Goal: Check status: Check status

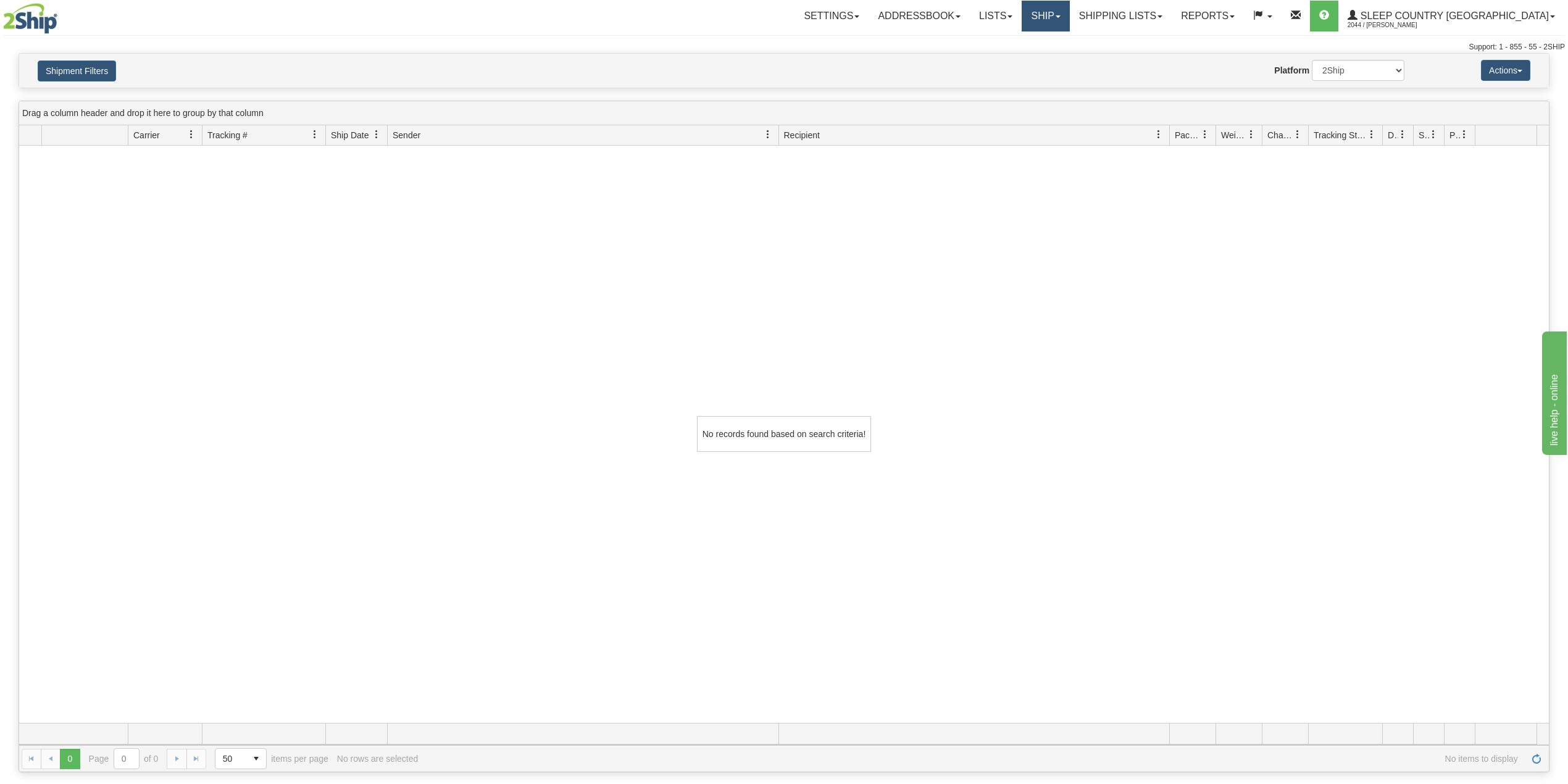
click at [1069, 15] on link "Ship" at bounding box center [1045, 16] width 48 height 31
click at [1057, 55] on span "OnHold / Order Queue" at bounding box center [1013, 59] width 87 height 10
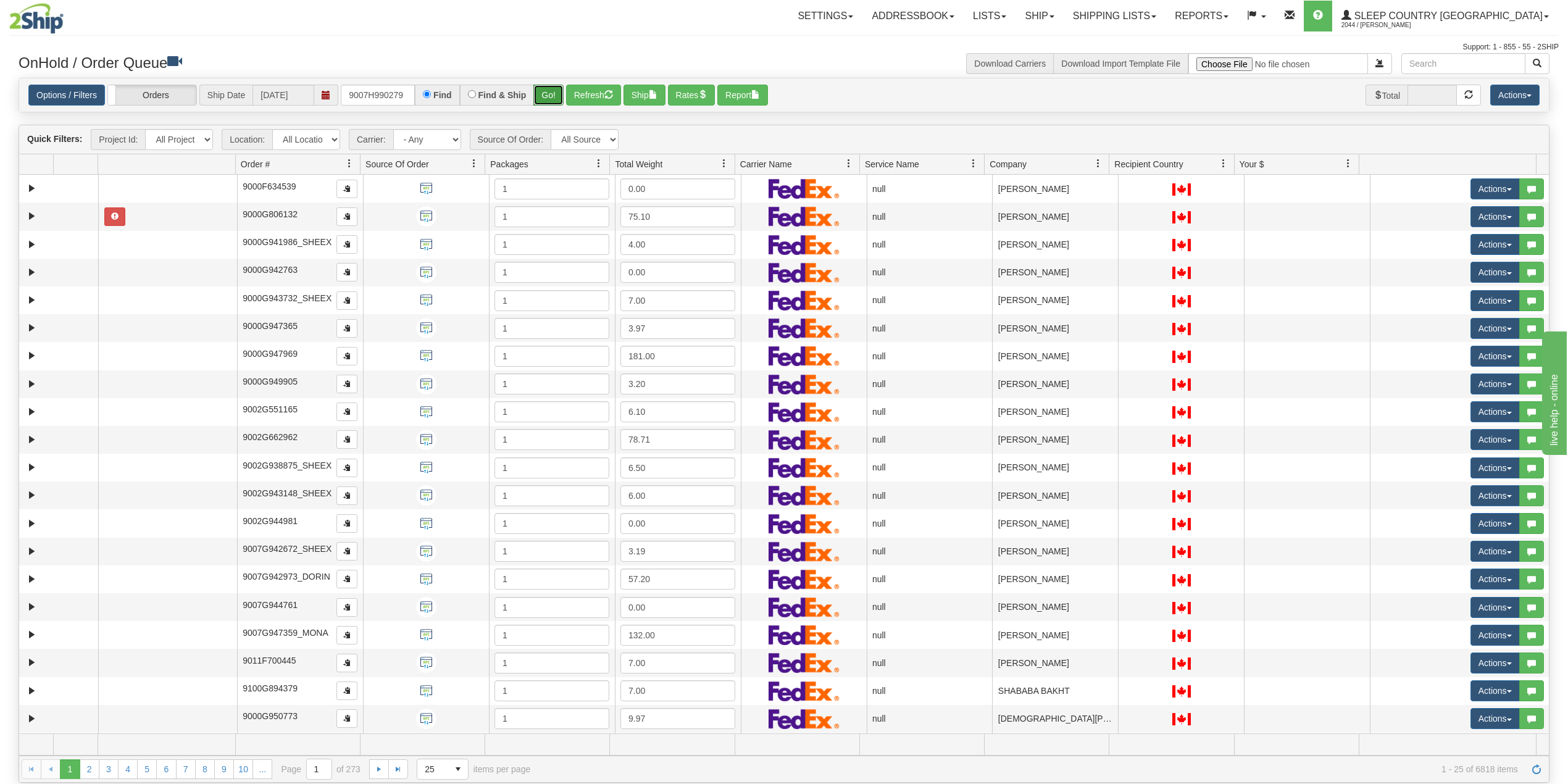
click at [553, 89] on button "Go!" at bounding box center [548, 95] width 30 height 21
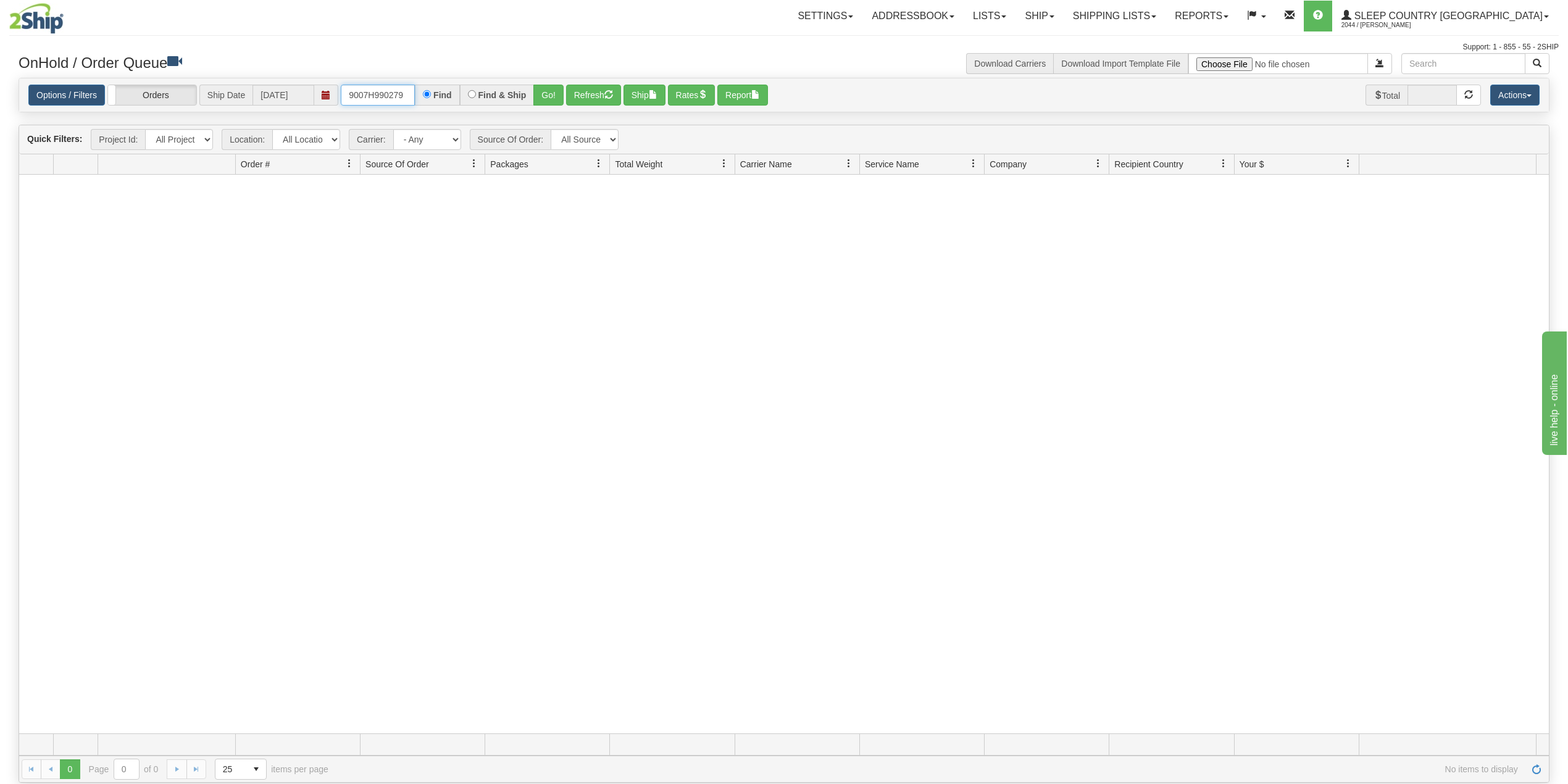
click at [380, 95] on input "9007H990279" at bounding box center [378, 95] width 74 height 21
paste input "0I00902"
type input "9000I009029"
click at [547, 95] on button "Go!" at bounding box center [548, 95] width 30 height 21
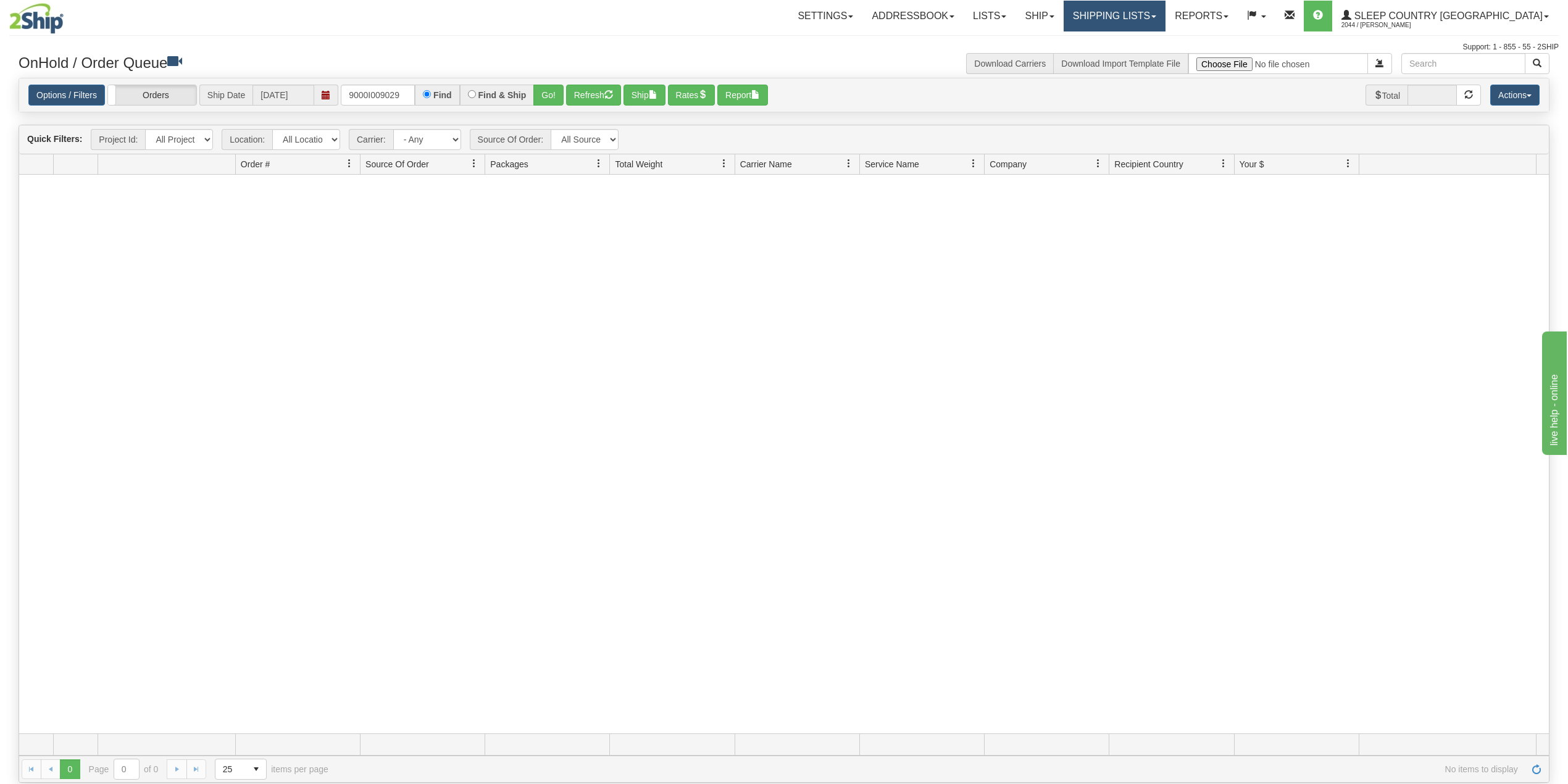
click at [1164, 11] on link "Shipping lists" at bounding box center [1115, 16] width 102 height 31
click at [1153, 57] on span "Search Shipment History" at bounding box center [1105, 59] width 95 height 10
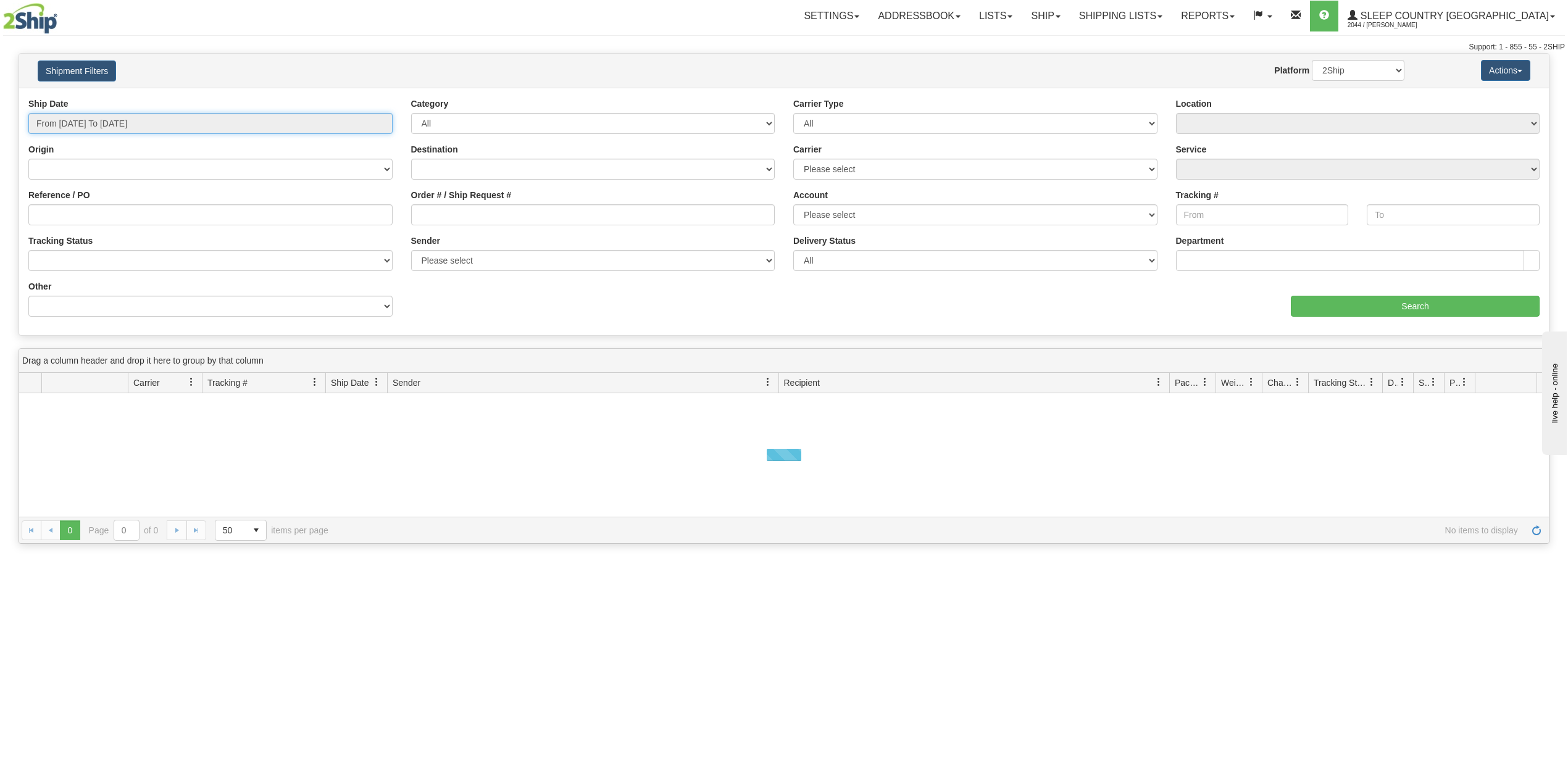
click at [109, 124] on input "From 08/21/2025 To 08/22/2025" at bounding box center [210, 123] width 364 height 21
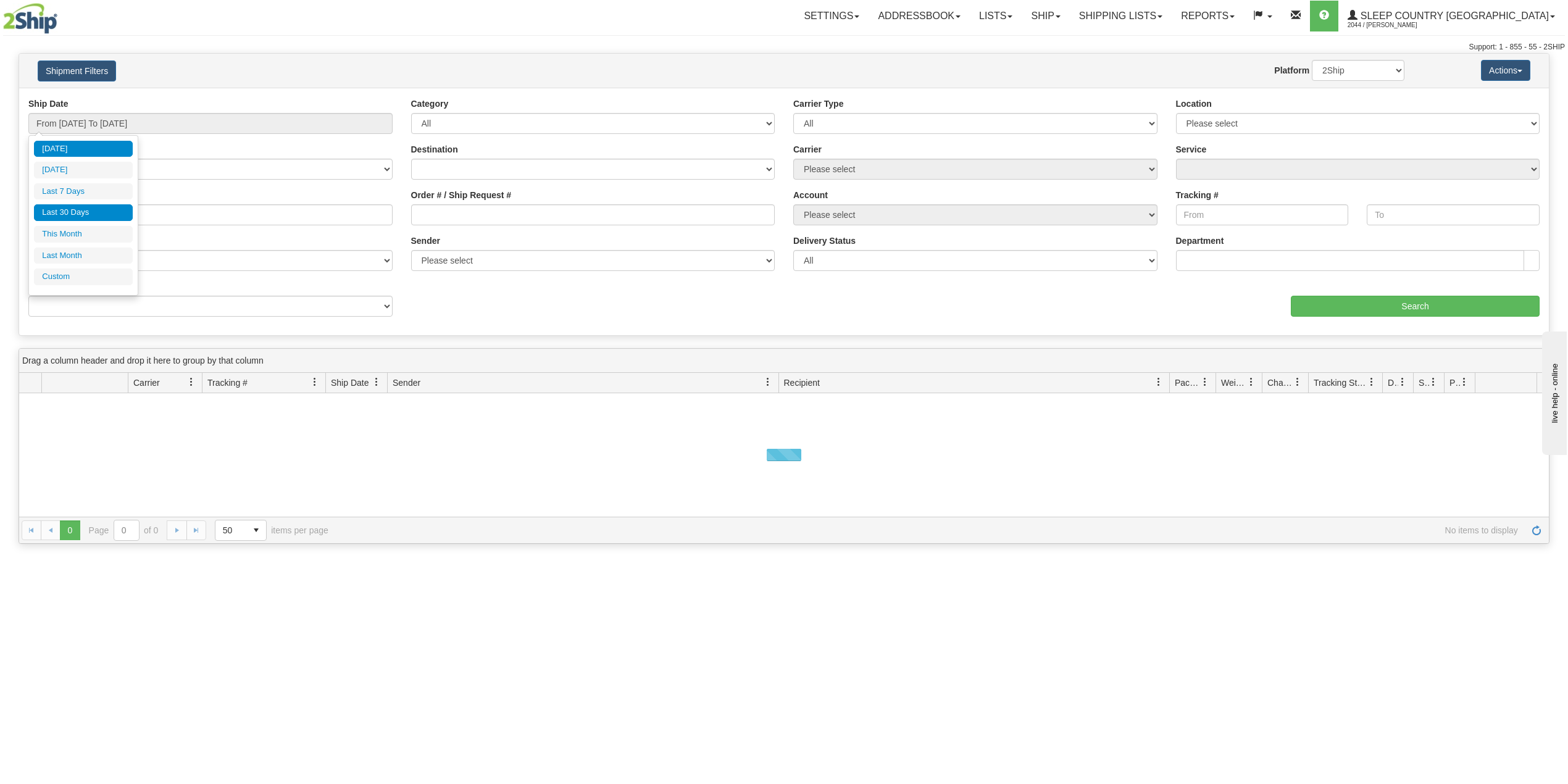
click at [92, 211] on li "Last 30 Days" at bounding box center [83, 212] width 99 height 17
type input "From 07/24/2025 To 08/22/2025"
click at [96, 214] on input "Reference / PO" at bounding box center [210, 214] width 364 height 21
paste input "9000I009029"
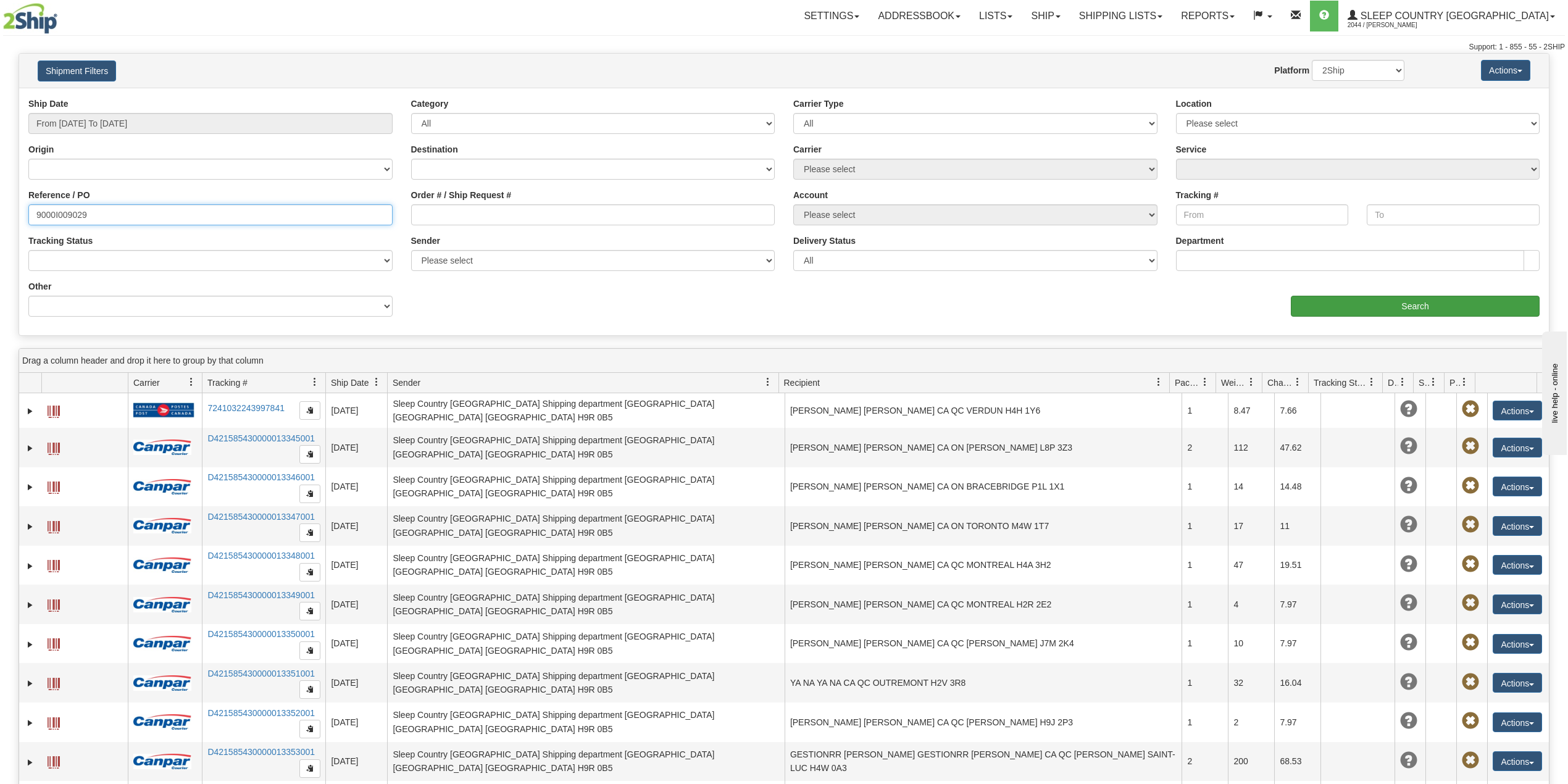
type input "9000I009029"
click at [1377, 302] on input "Search" at bounding box center [1415, 305] width 249 height 21
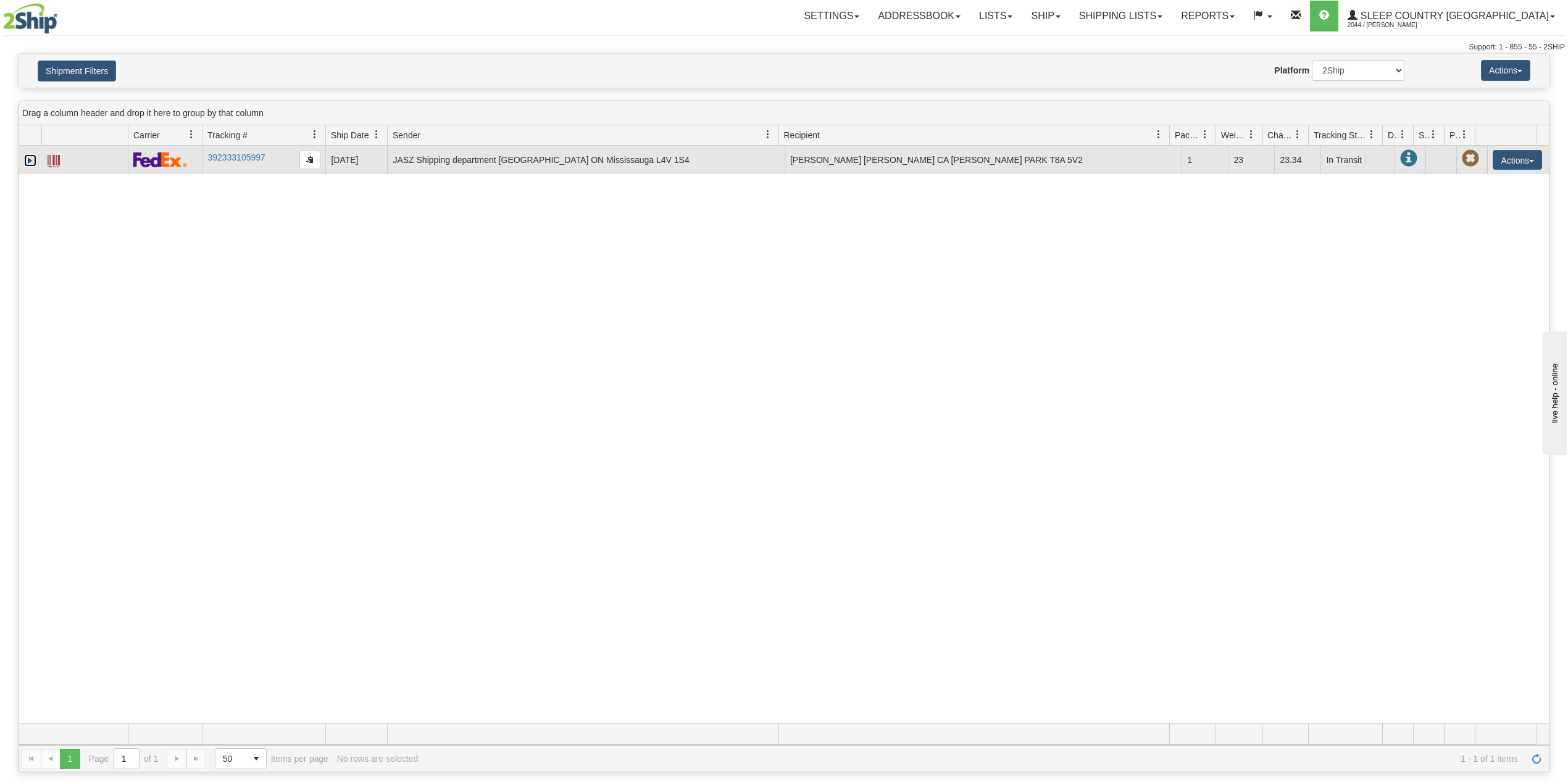
click at [26, 158] on link "Expand" at bounding box center [30, 161] width 12 height 12
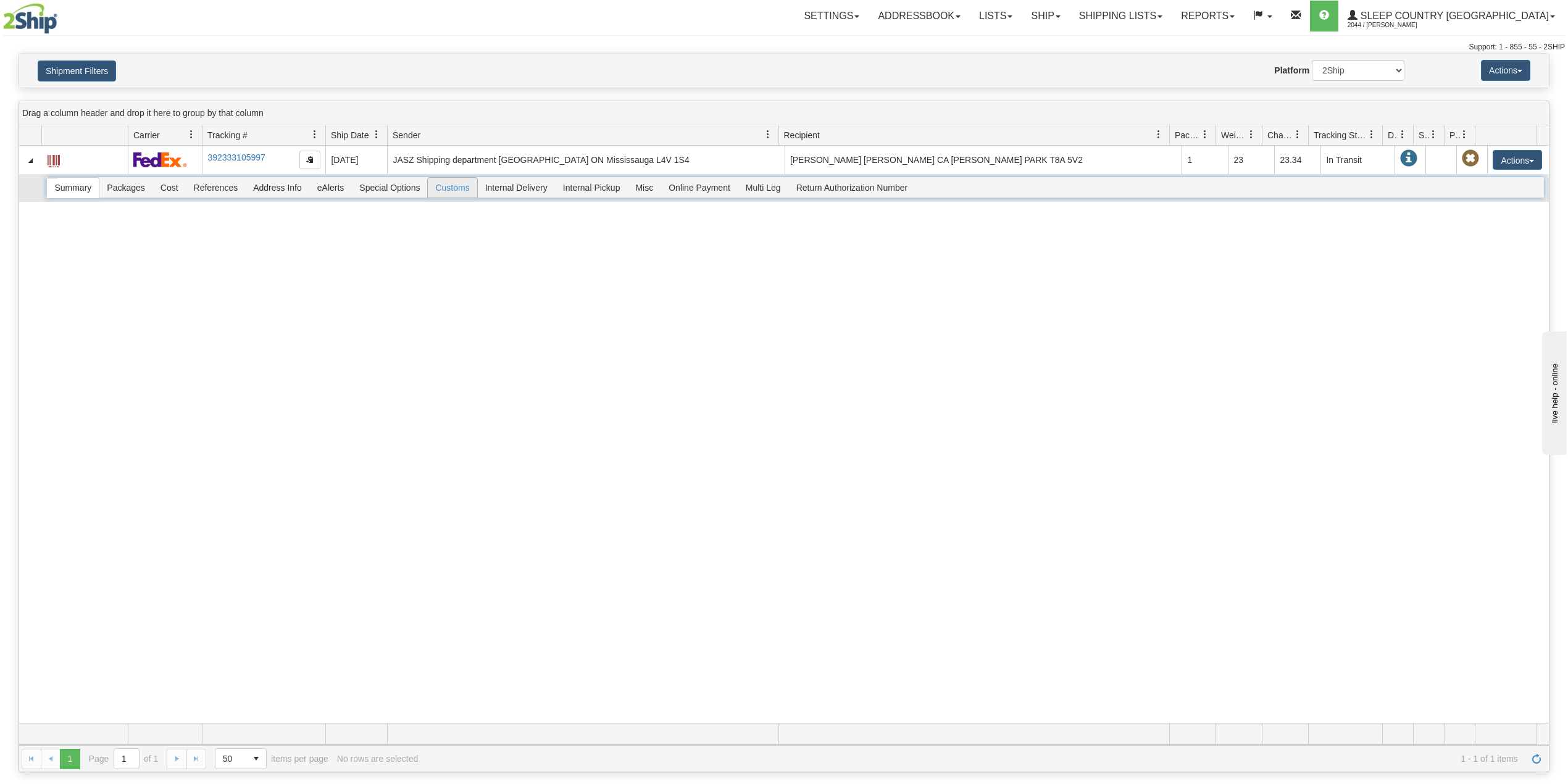
click at [458, 192] on span "Customs" at bounding box center [452, 188] width 48 height 20
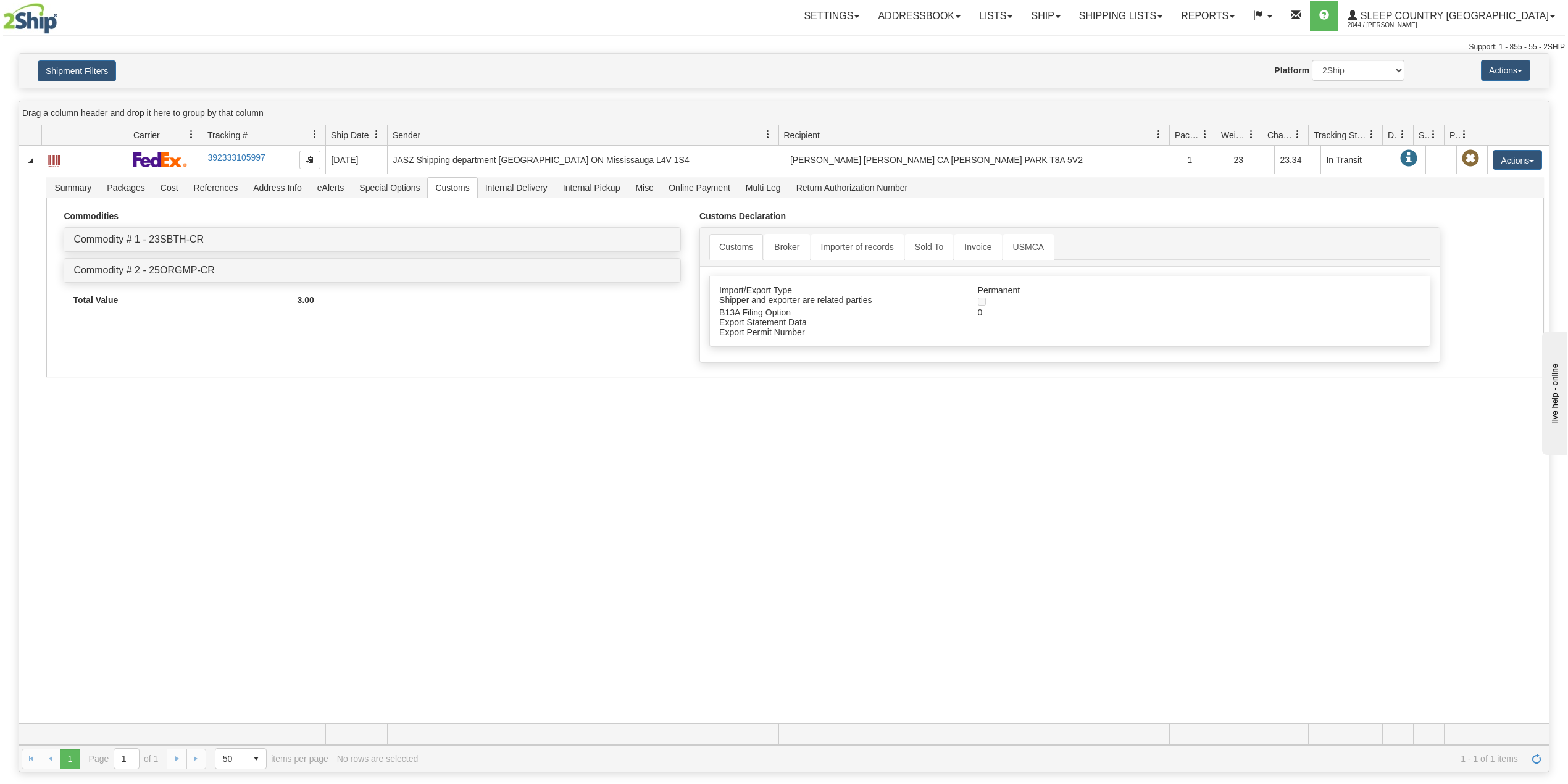
click at [406, 453] on div "31491614 2044 392333105997 08/20/2025 08/20/2025 01:39:44 PM JASZ Shipping depa…" at bounding box center [784, 434] width 1530 height 577
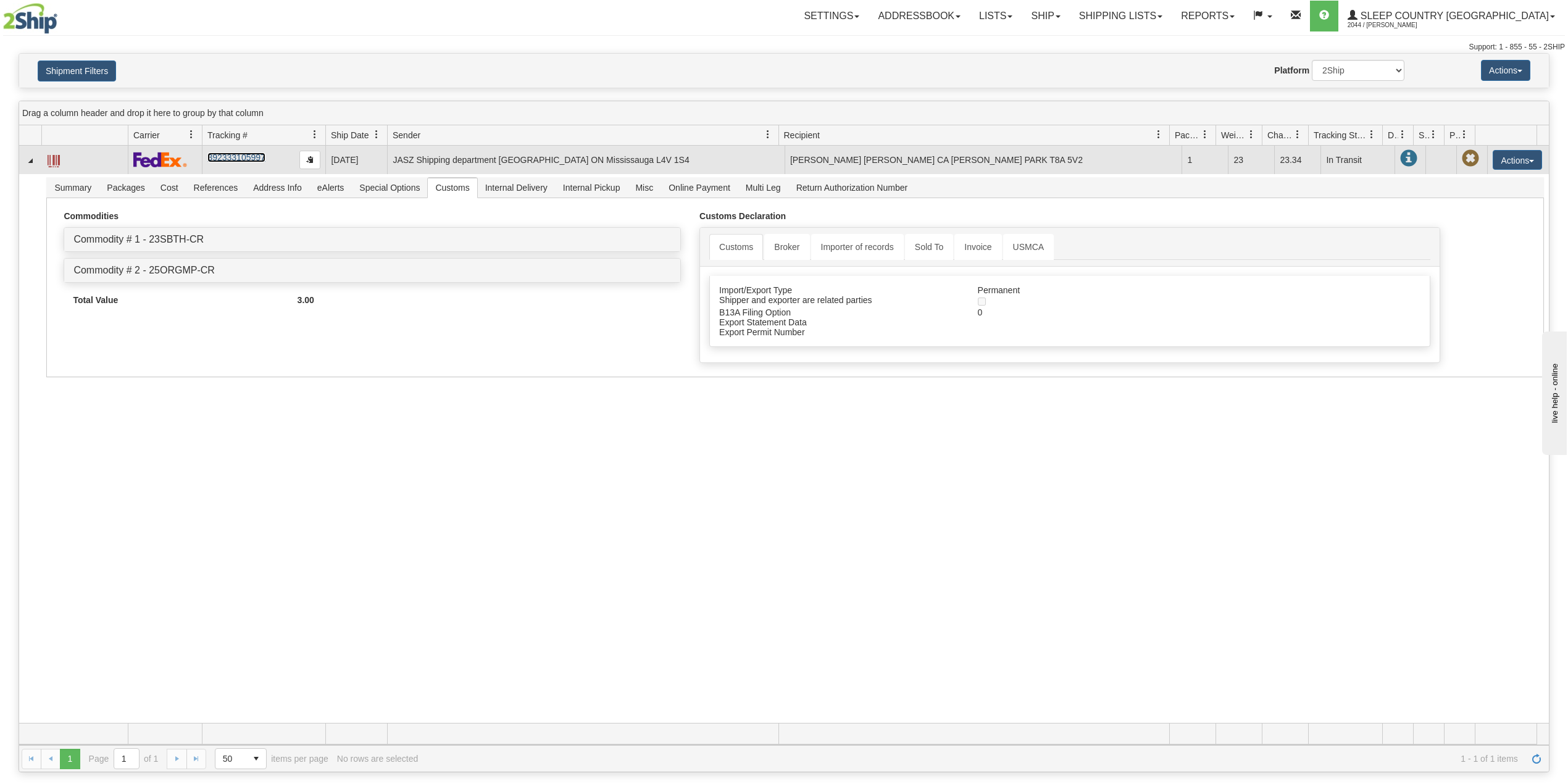
click at [247, 155] on link "392333105997" at bounding box center [236, 157] width 58 height 10
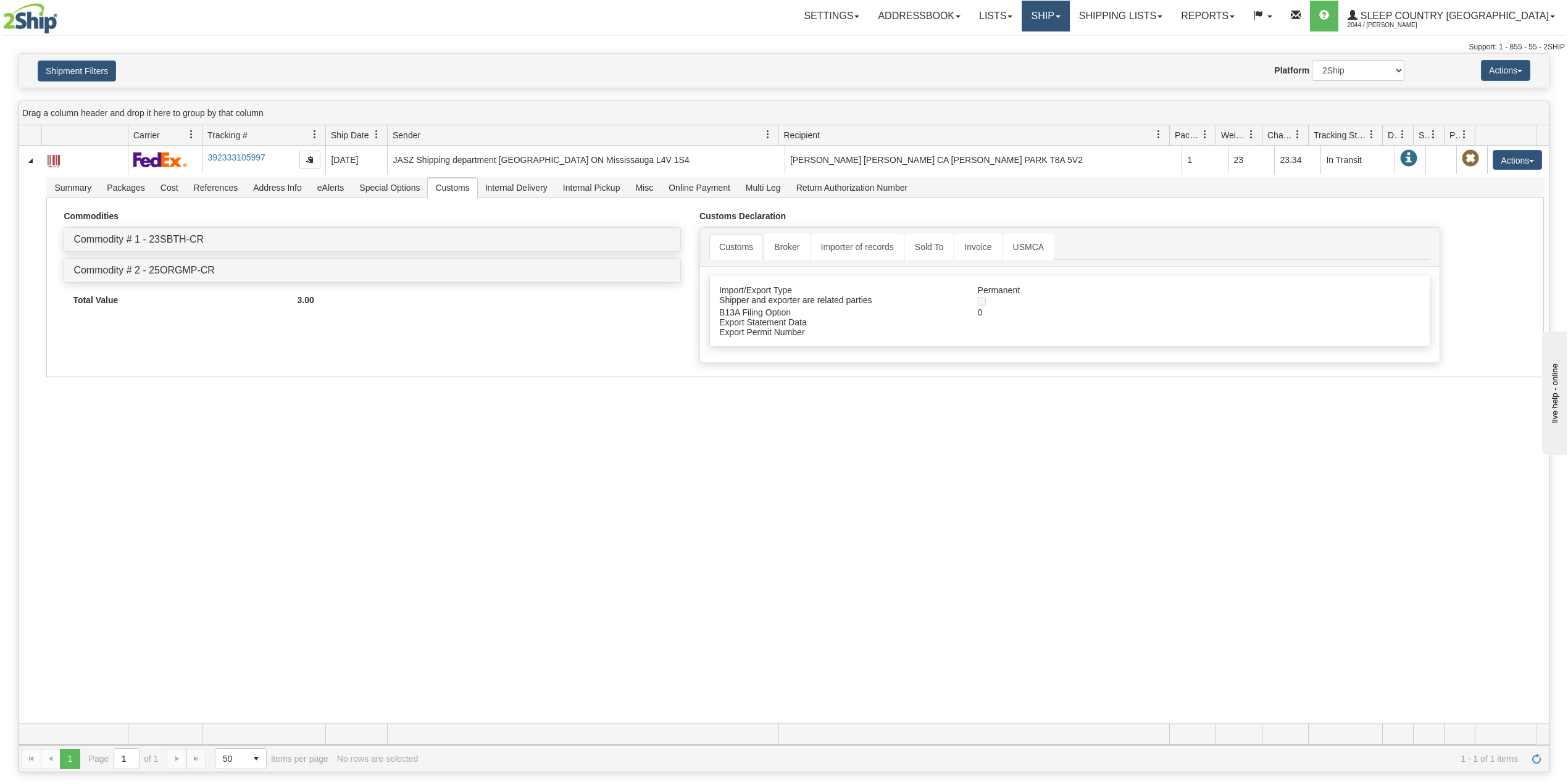
click at [1069, 1] on link "Ship" at bounding box center [1045, 16] width 48 height 31
click at [1057, 57] on span "OnHold / Order Queue" at bounding box center [1013, 59] width 87 height 10
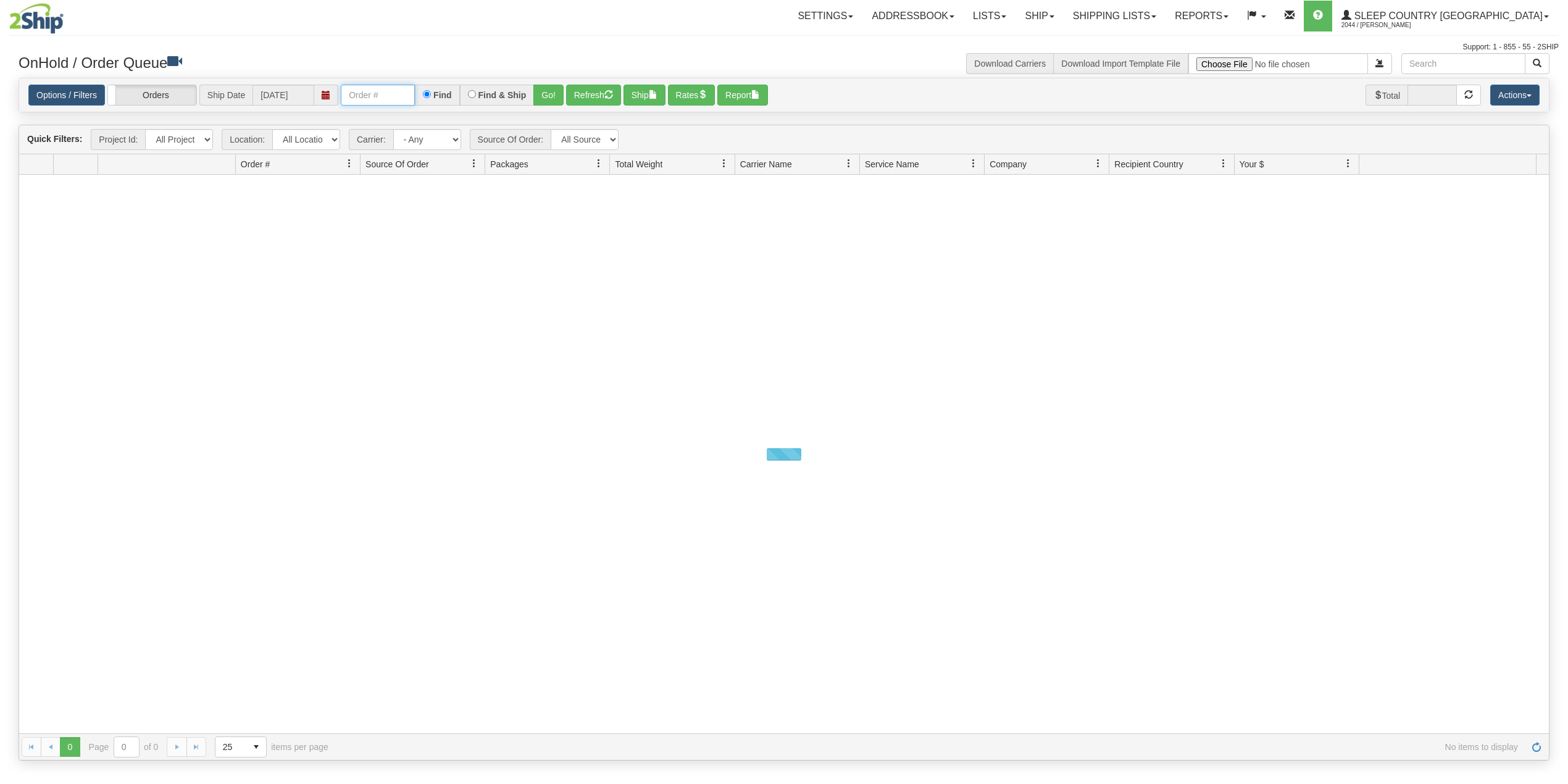
click at [386, 92] on input "text" at bounding box center [378, 95] width 74 height 21
paste input "100005840956"
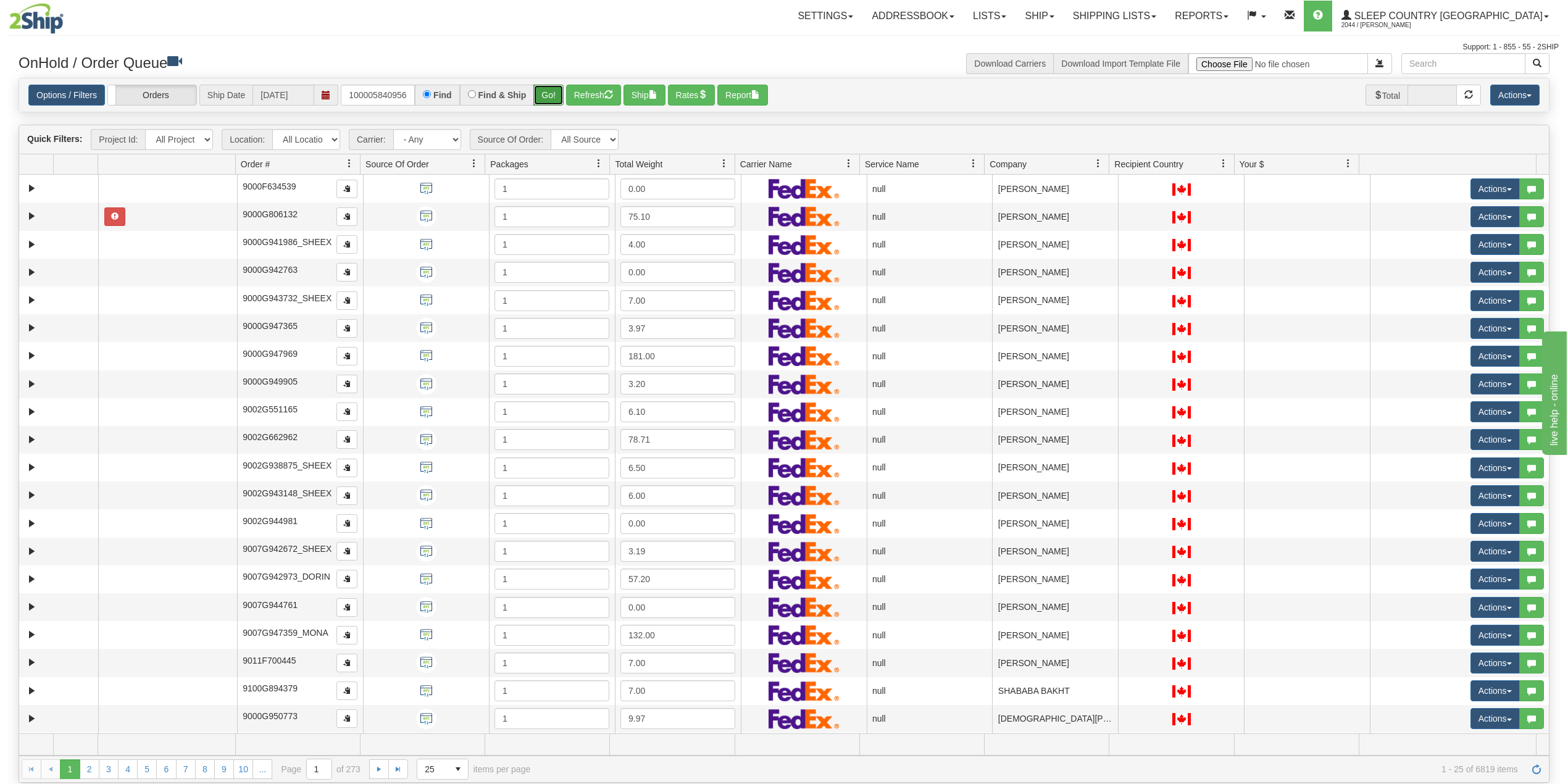
click at [552, 95] on button "Go!" at bounding box center [548, 95] width 30 height 21
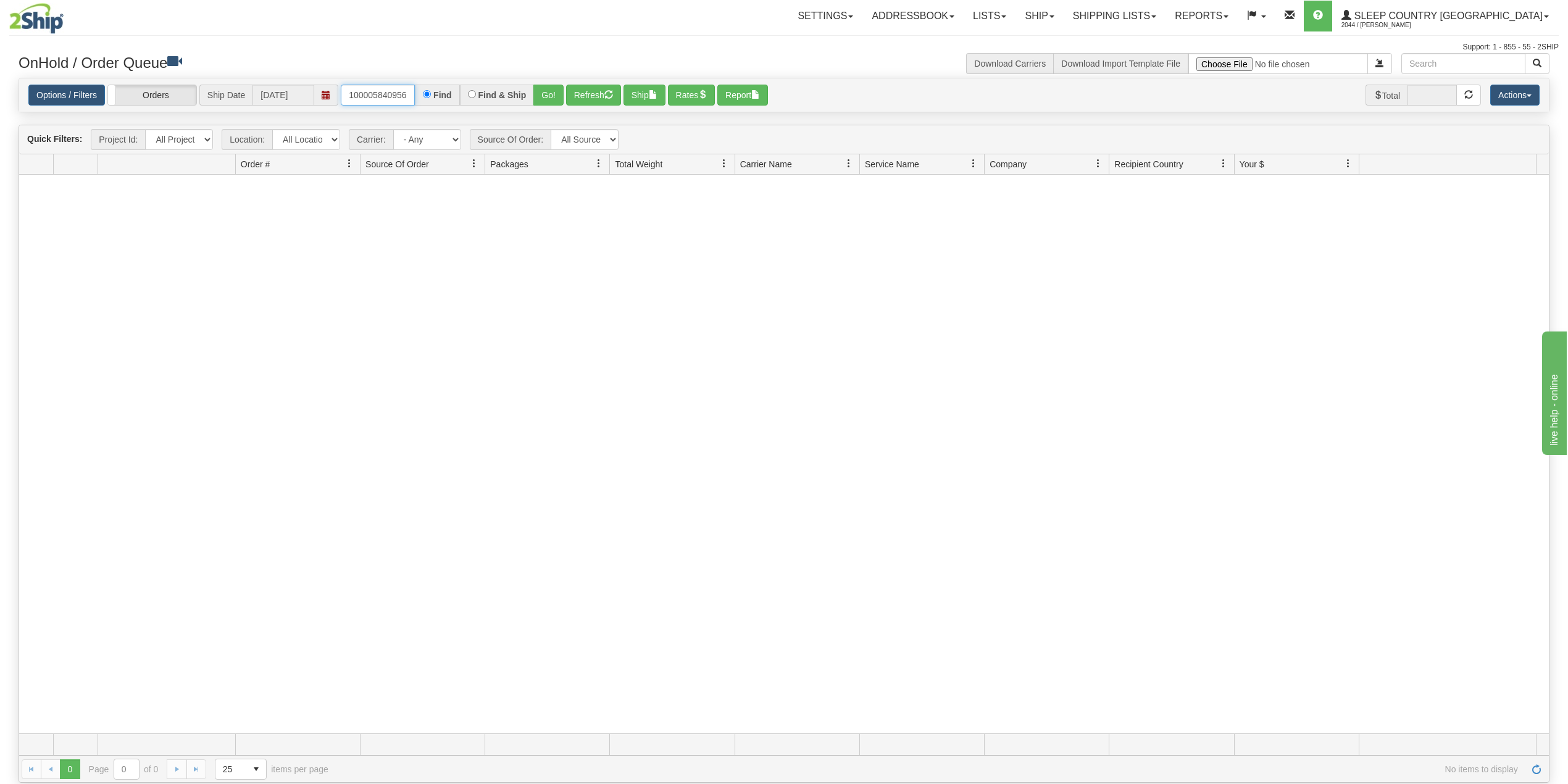
click at [408, 92] on input "100005840956" at bounding box center [378, 95] width 74 height 21
type input "100005840956-T"
click at [411, 95] on input "100005840956-T" at bounding box center [378, 95] width 74 height 21
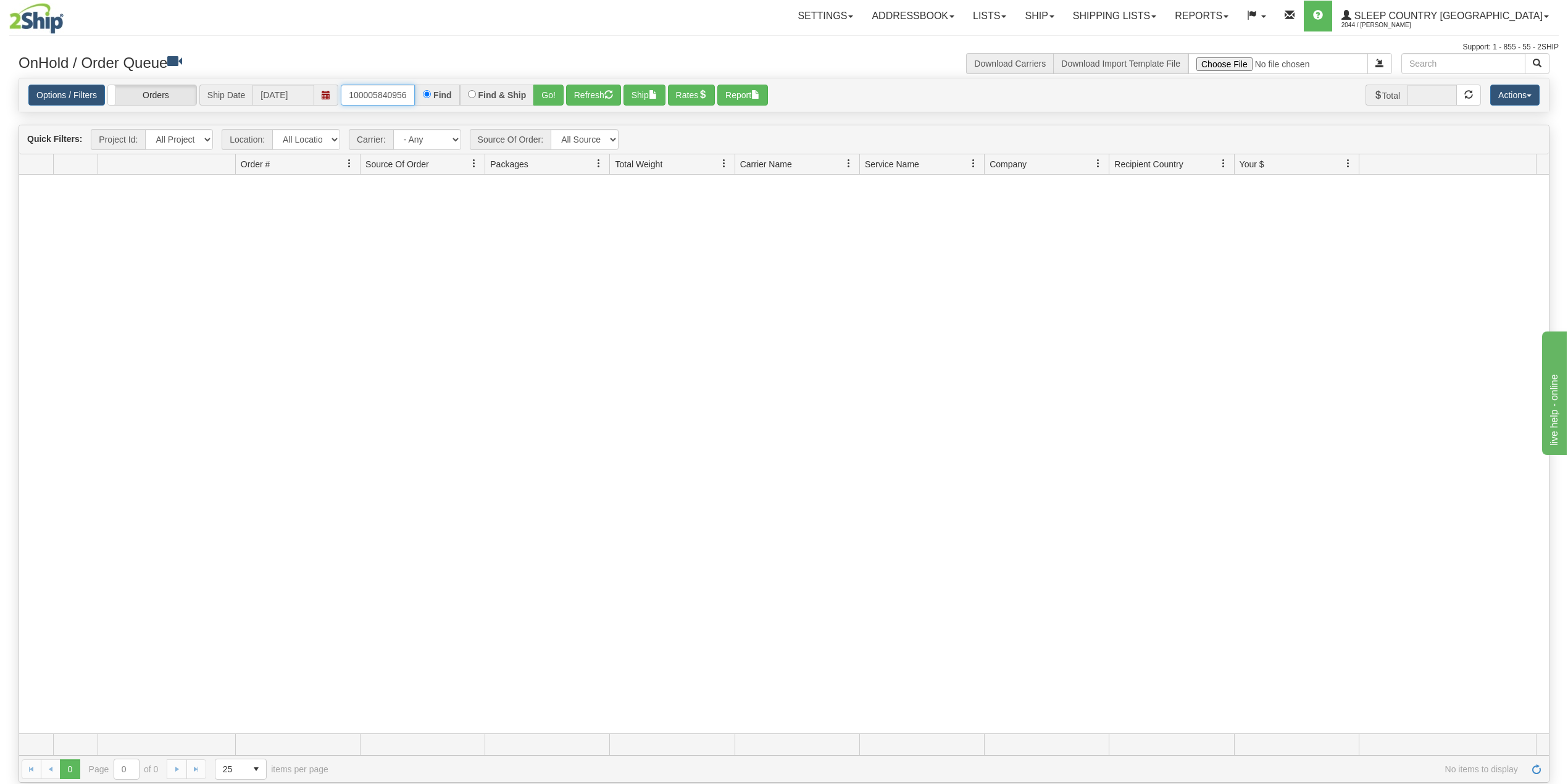
scroll to position [0, 8]
click at [552, 98] on button "Go!" at bounding box center [548, 95] width 30 height 21
drag, startPoint x: 366, startPoint y: 95, endPoint x: 494, endPoint y: 92, distance: 128.0
click at [494, 92] on div "100005840956-T Find Find & Ship Go!" at bounding box center [453, 95] width 223 height 21
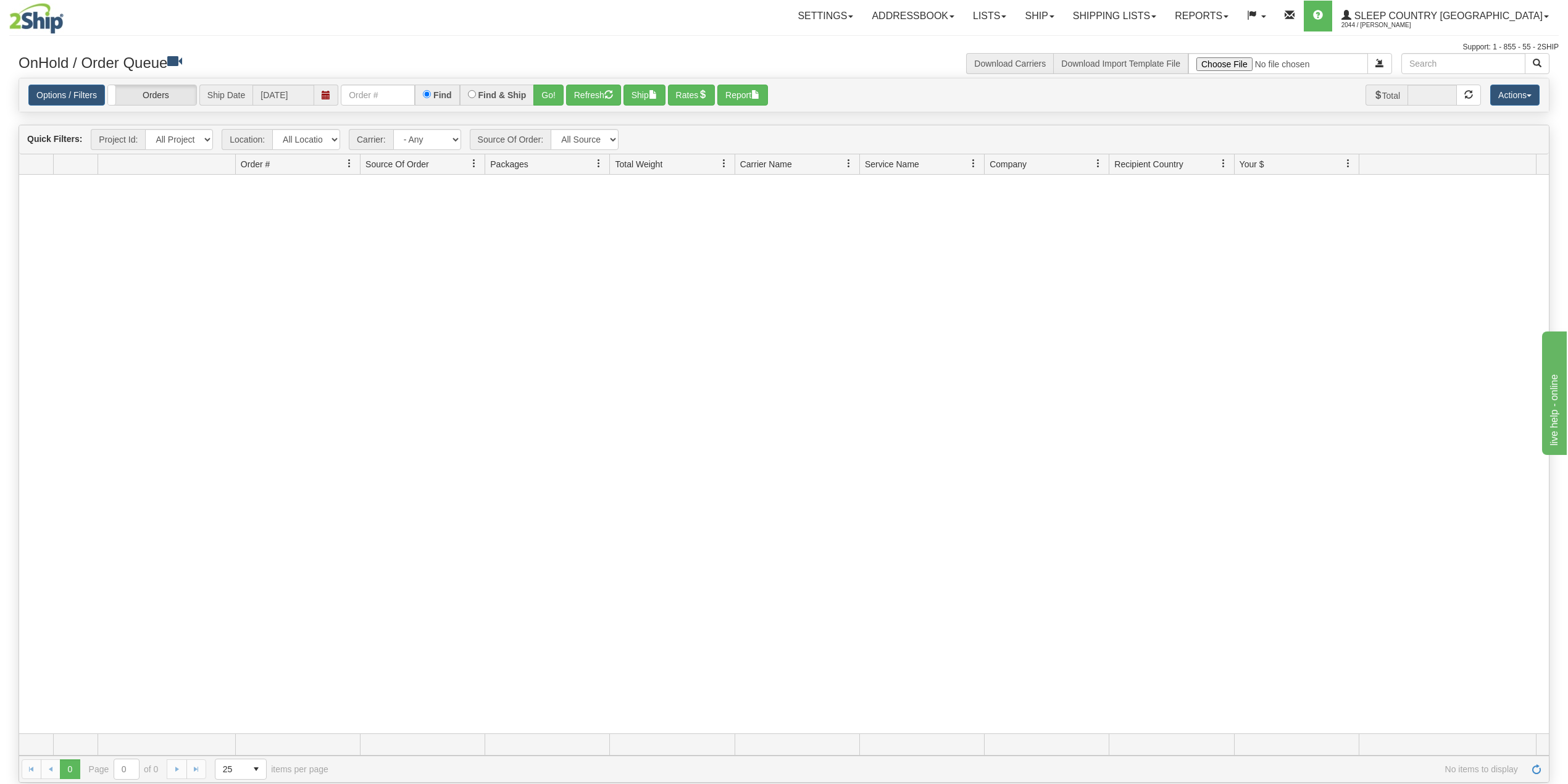
click at [486, 30] on div "Settings Shipping Preferences Fields Preferences New Addressbook Recipients" at bounding box center [918, 16] width 1281 height 31
